Goal: Task Accomplishment & Management: Complete application form

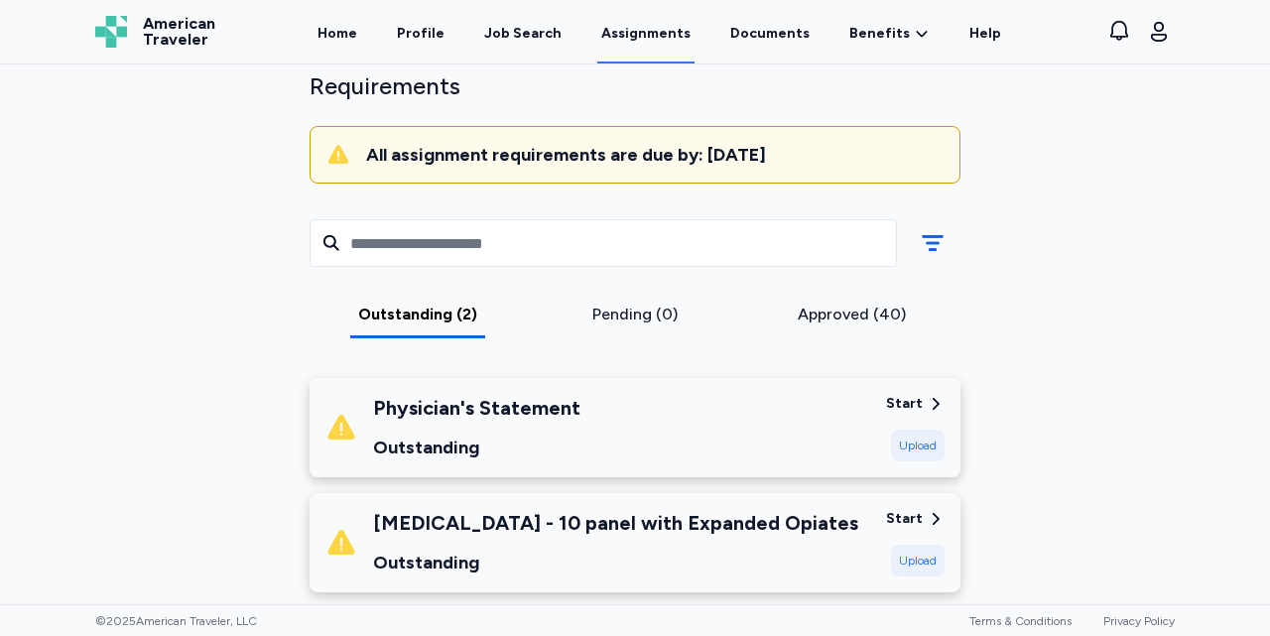
scroll to position [235, 0]
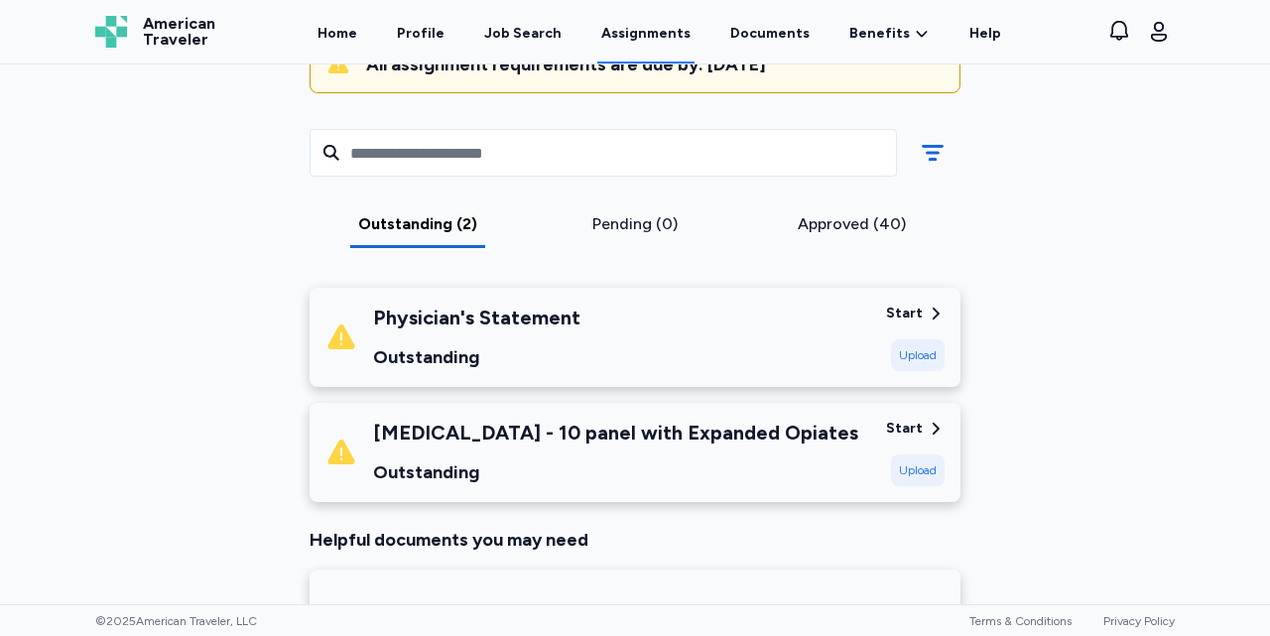
click at [922, 352] on div "Upload" at bounding box center [918, 355] width 54 height 32
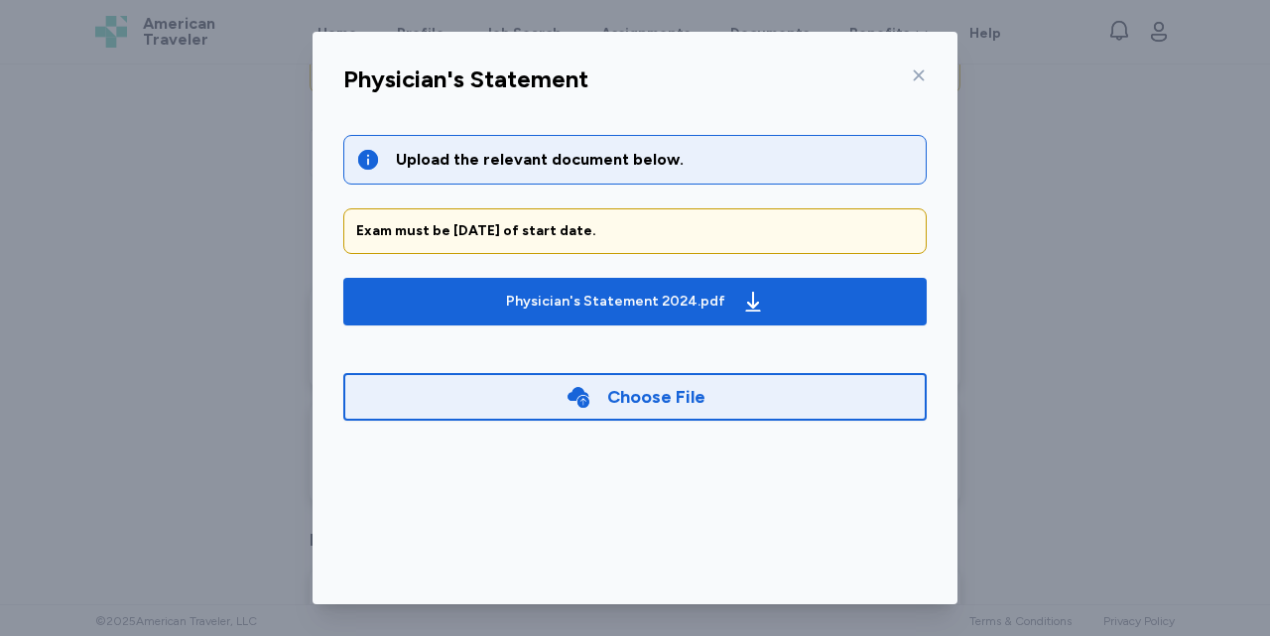
click at [671, 406] on div "Choose File" at bounding box center [656, 397] width 98 height 28
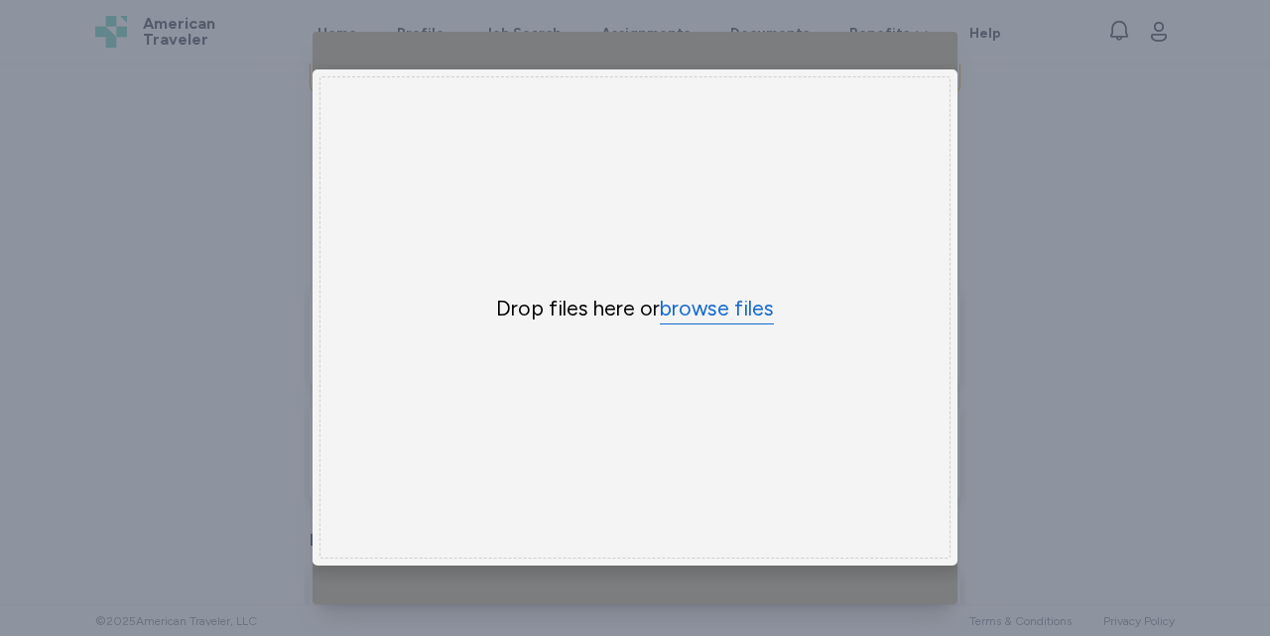
click at [698, 299] on button "browse files" at bounding box center [717, 309] width 114 height 29
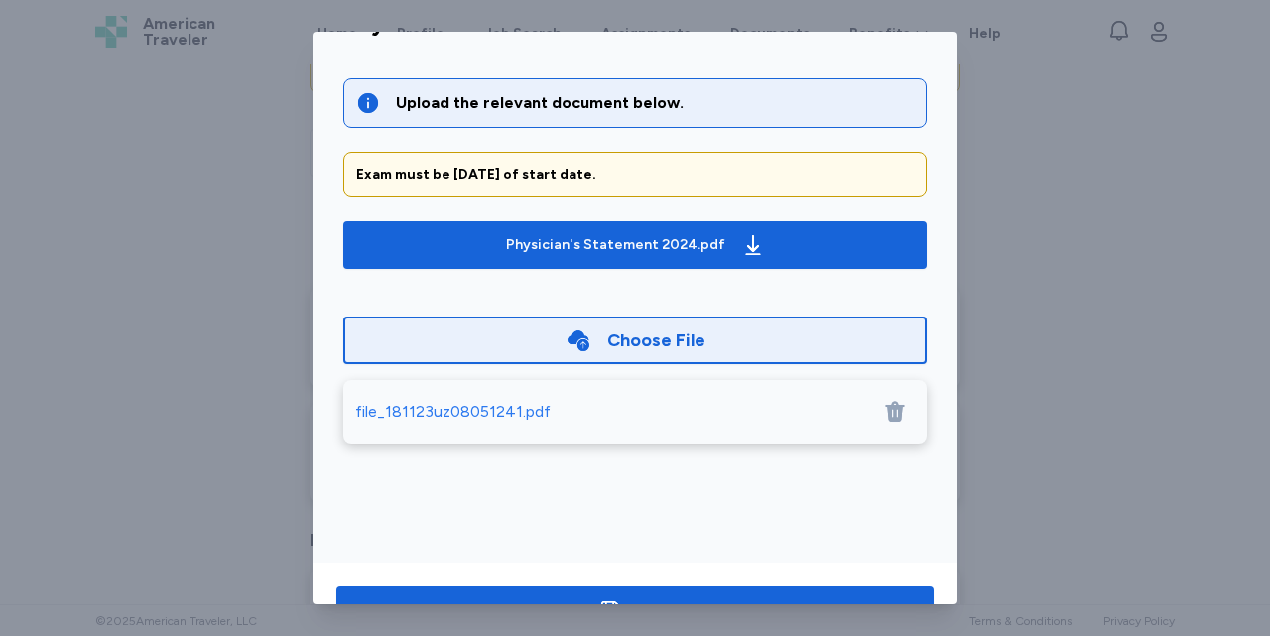
scroll to position [122, 0]
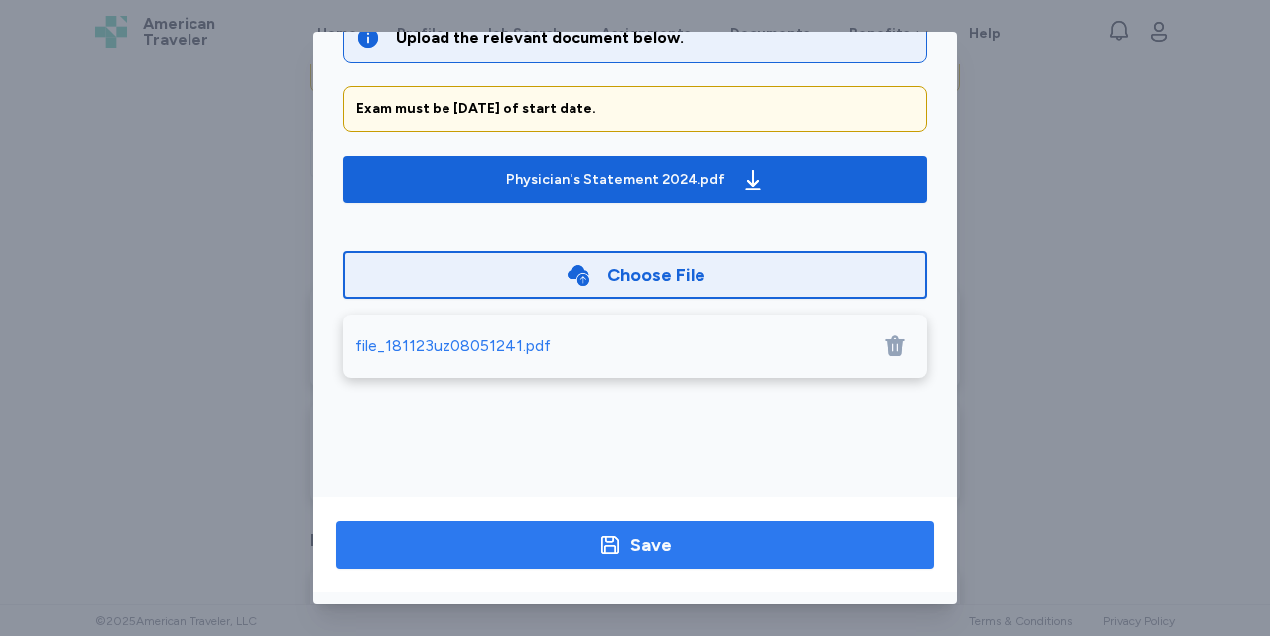
click at [661, 535] on div "Save" at bounding box center [651, 545] width 42 height 28
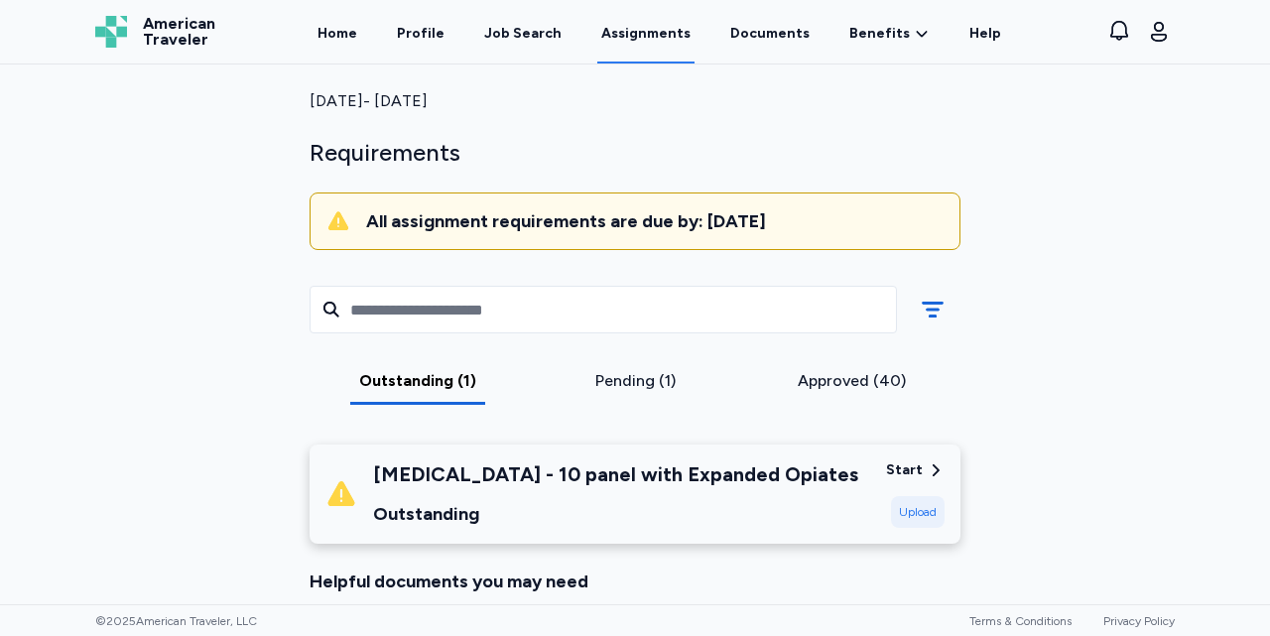
scroll to position [0, 0]
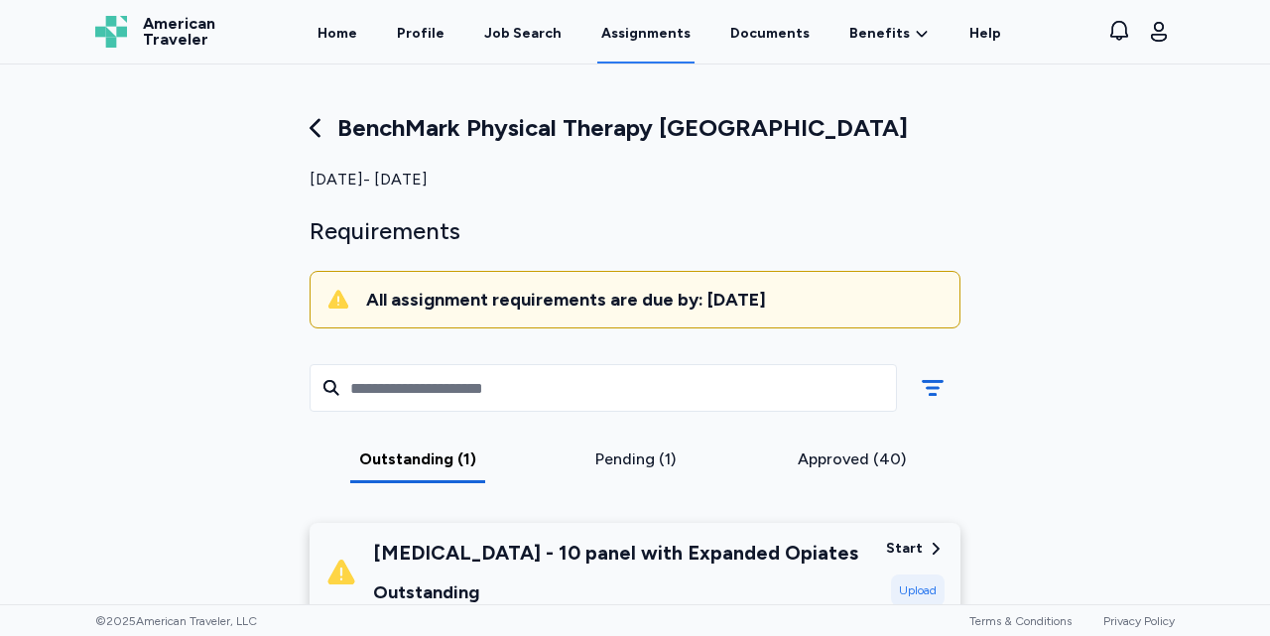
click at [667, 468] on div "Pending (1)" at bounding box center [635, 460] width 201 height 24
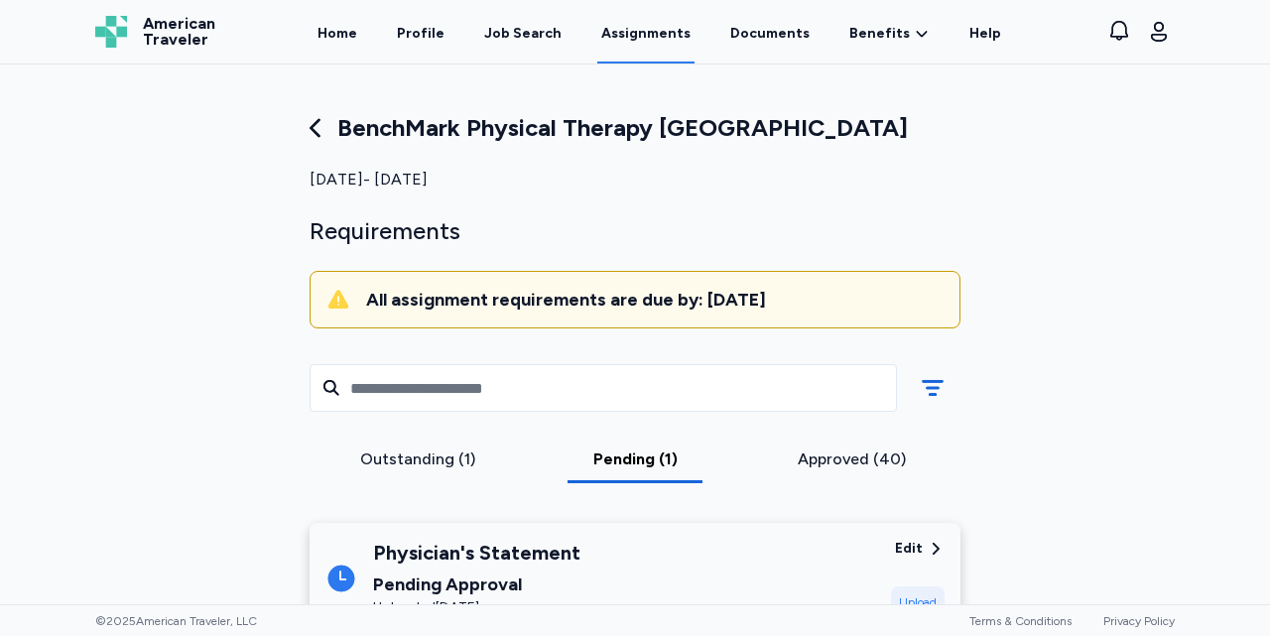
scroll to position [144, 0]
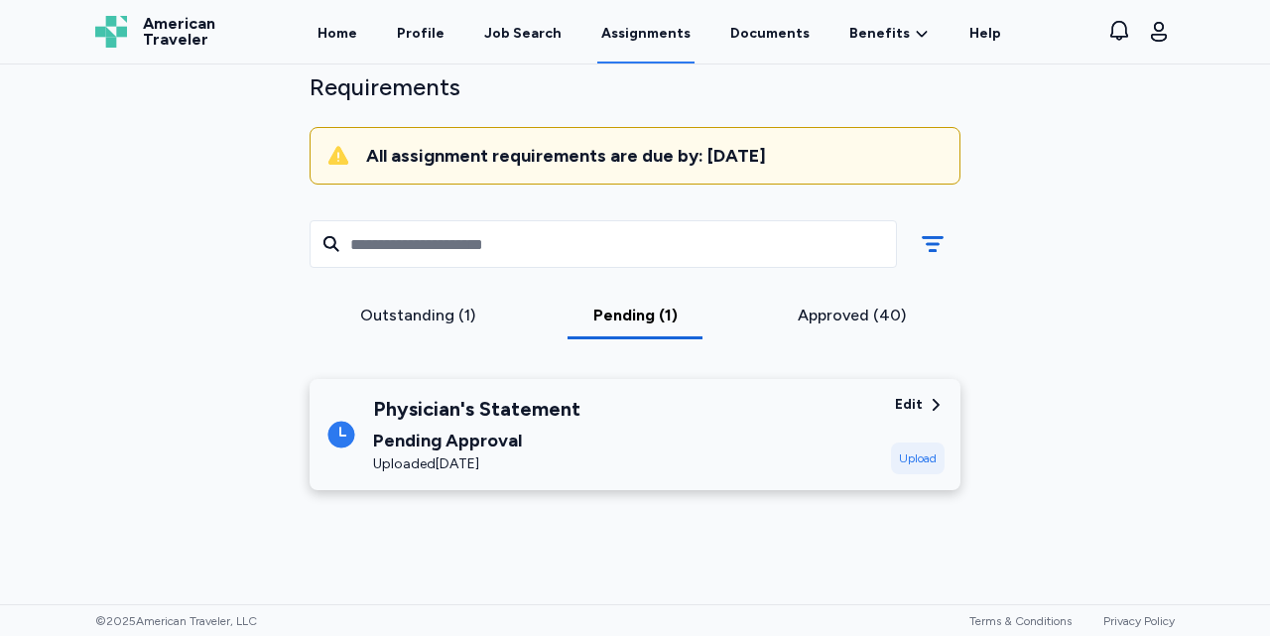
click at [447, 314] on div "Outstanding (1)" at bounding box center [418, 316] width 201 height 24
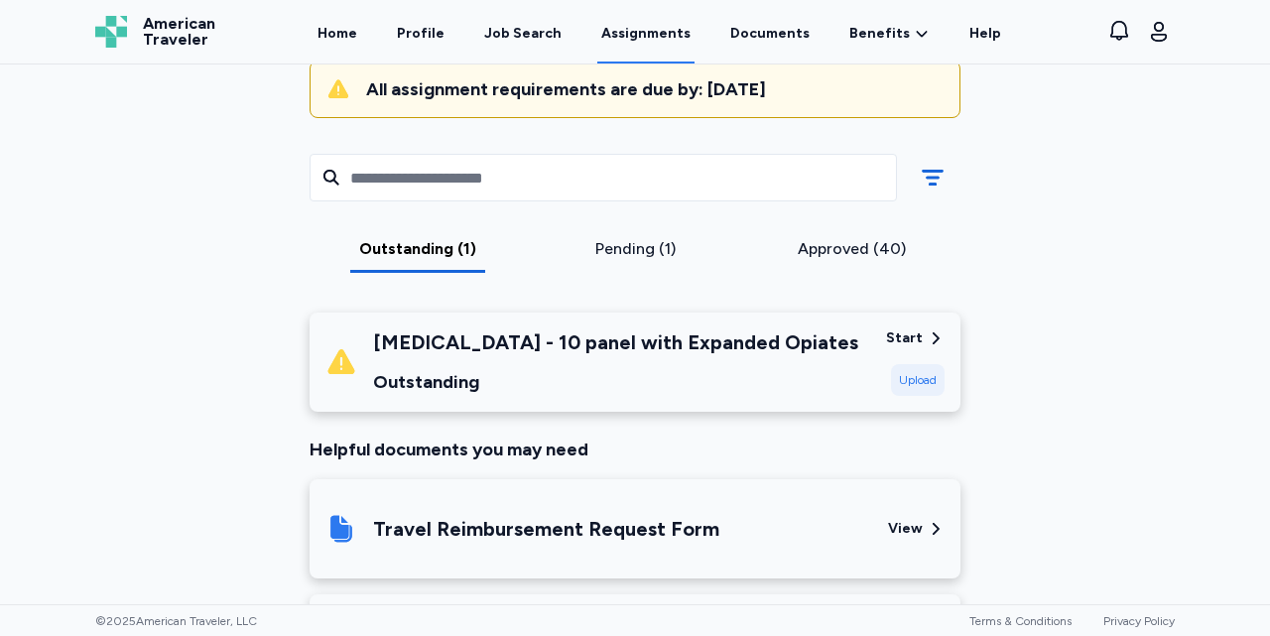
scroll to position [226, 0]
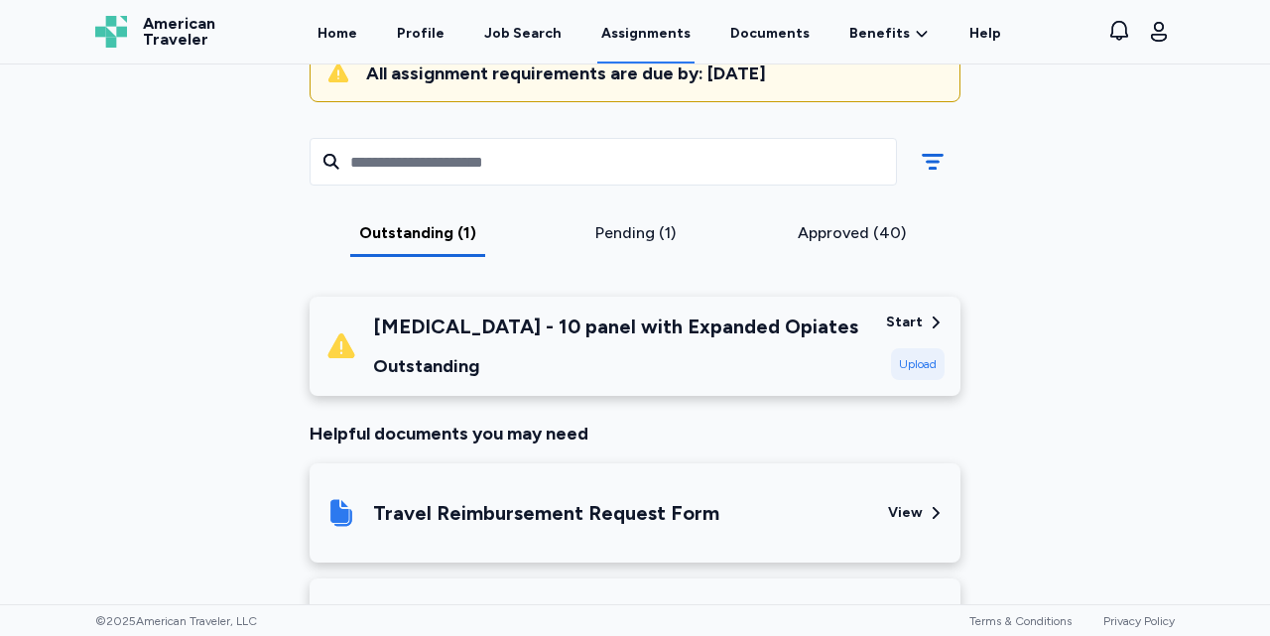
click at [660, 240] on div "Pending (1)" at bounding box center [635, 233] width 201 height 24
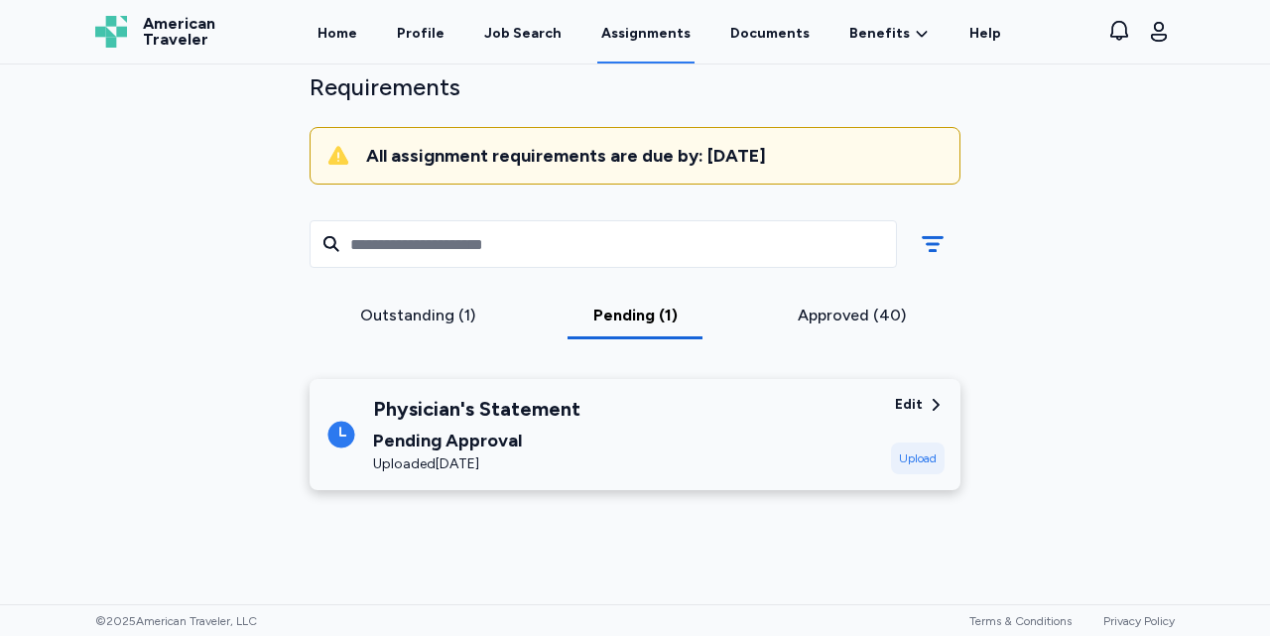
scroll to position [144, 0]
click at [916, 401] on div "Edit" at bounding box center [909, 405] width 28 height 20
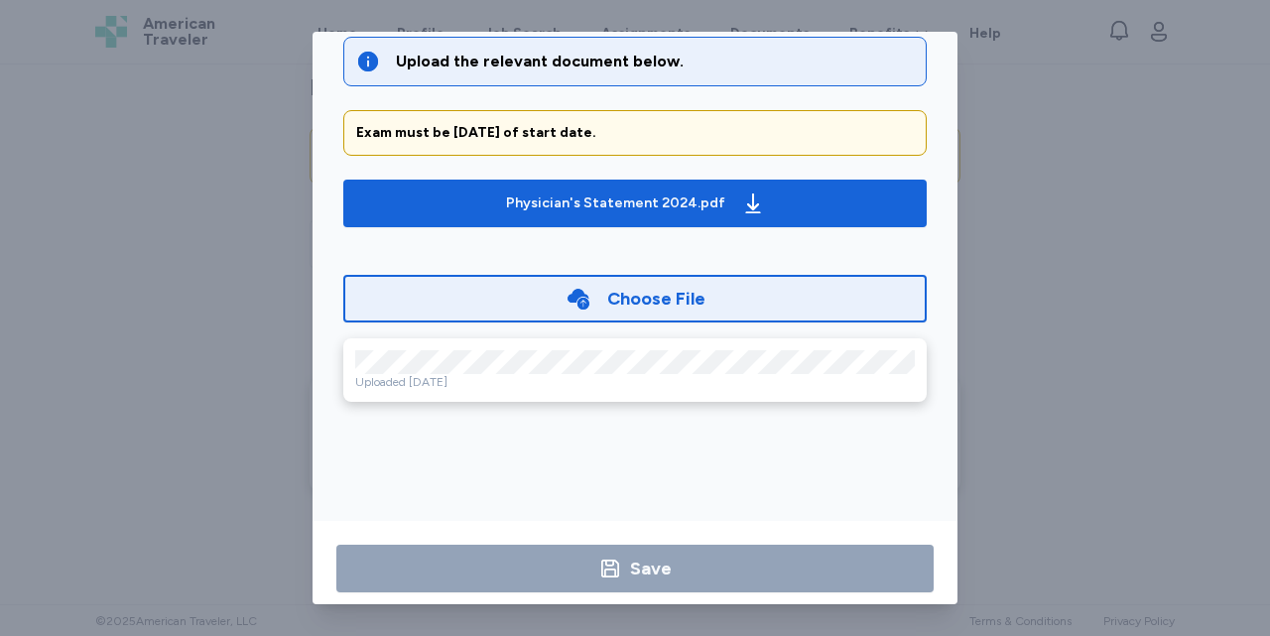
scroll to position [122, 0]
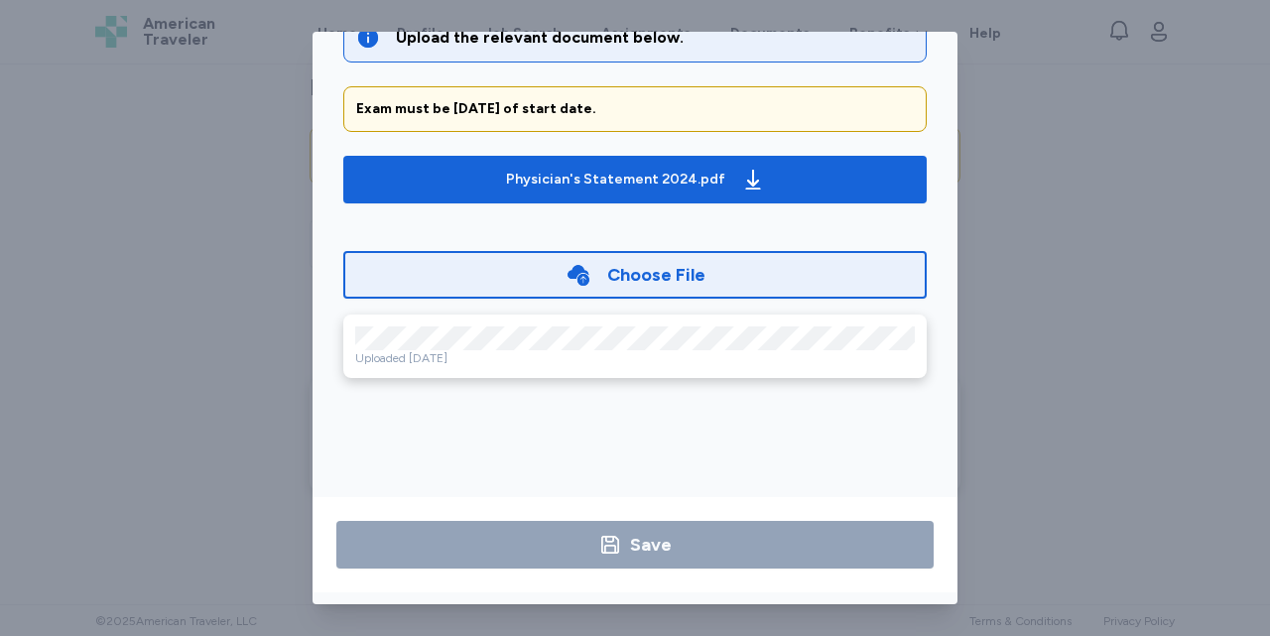
click at [624, 281] on div "Choose File" at bounding box center [656, 275] width 98 height 28
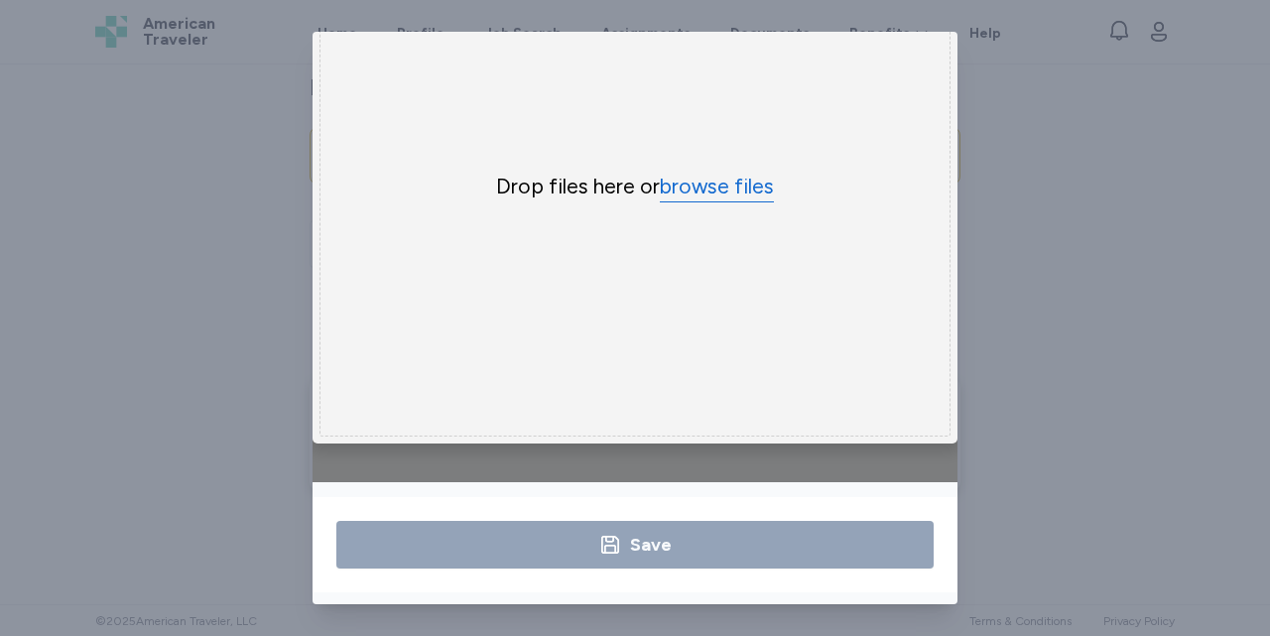
click at [692, 184] on button "browse files" at bounding box center [717, 187] width 114 height 29
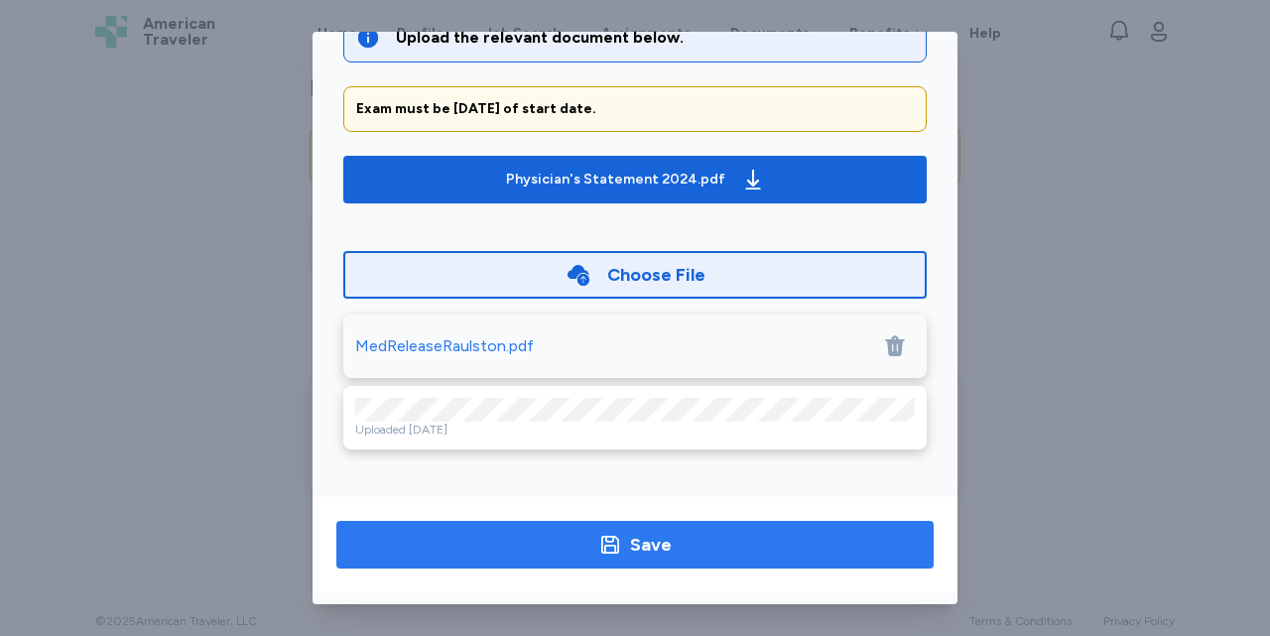
click at [662, 541] on div "Save" at bounding box center [651, 545] width 42 height 28
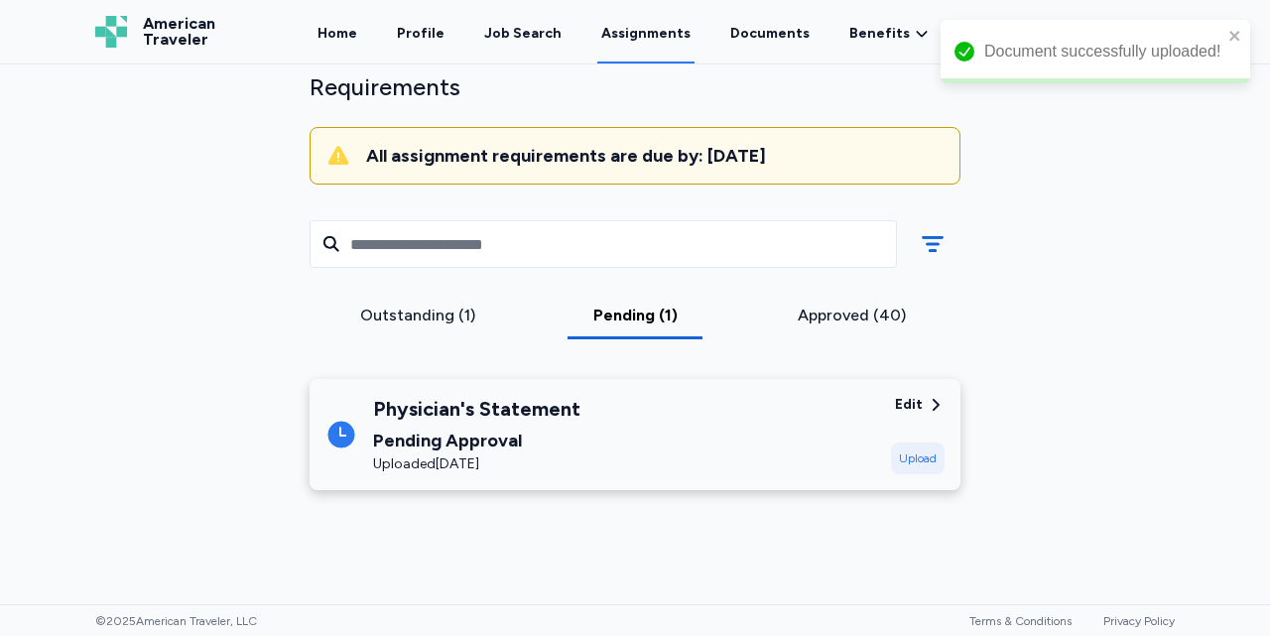
click at [436, 296] on div "Outstanding (1) Pending (1) Approved (40)" at bounding box center [635, 278] width 683 height 171
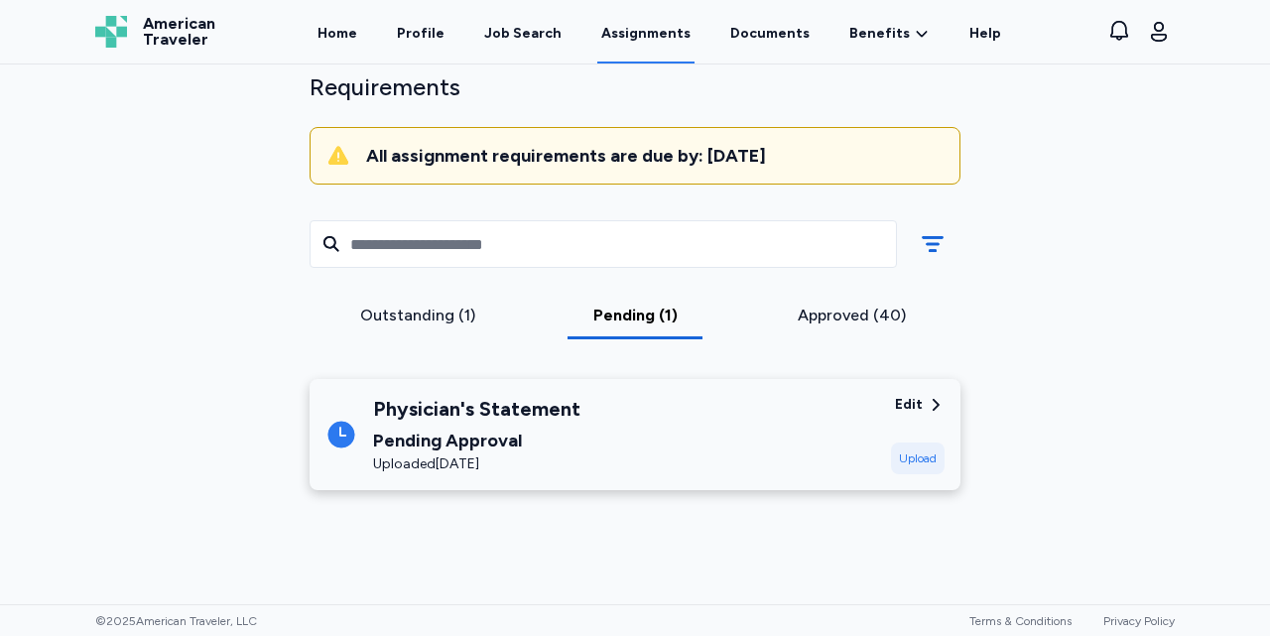
click at [440, 307] on div "Outstanding (1)" at bounding box center [418, 316] width 201 height 24
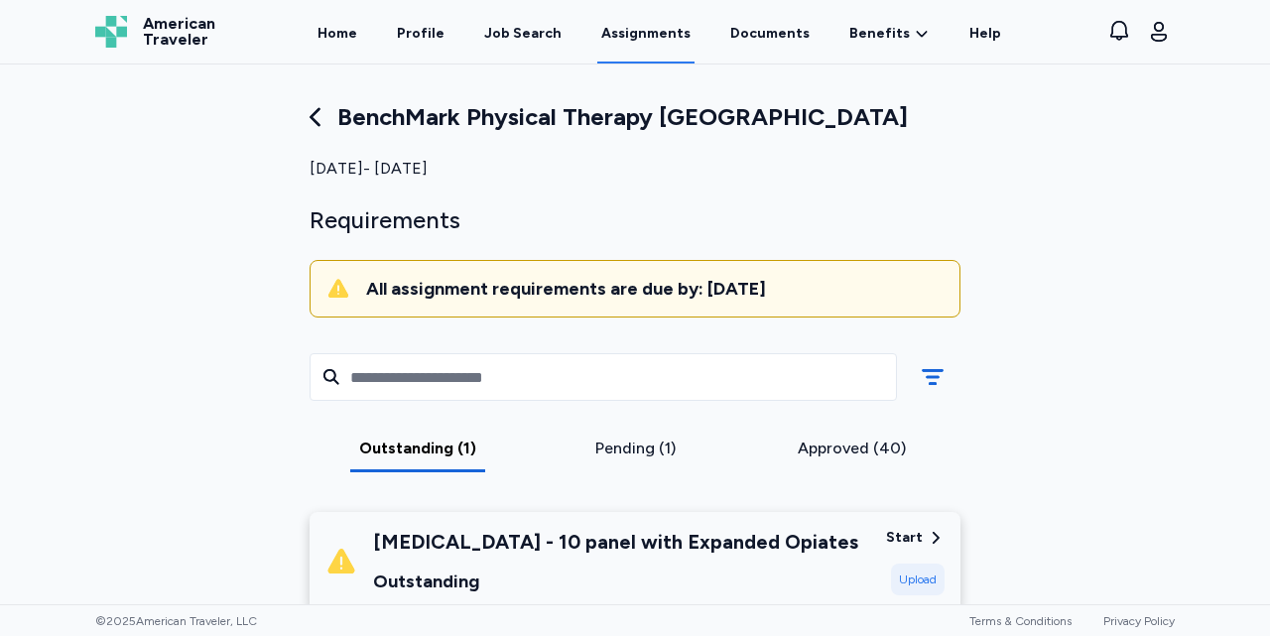
scroll to position [0, 0]
